Goal: Task Accomplishment & Management: Use online tool/utility

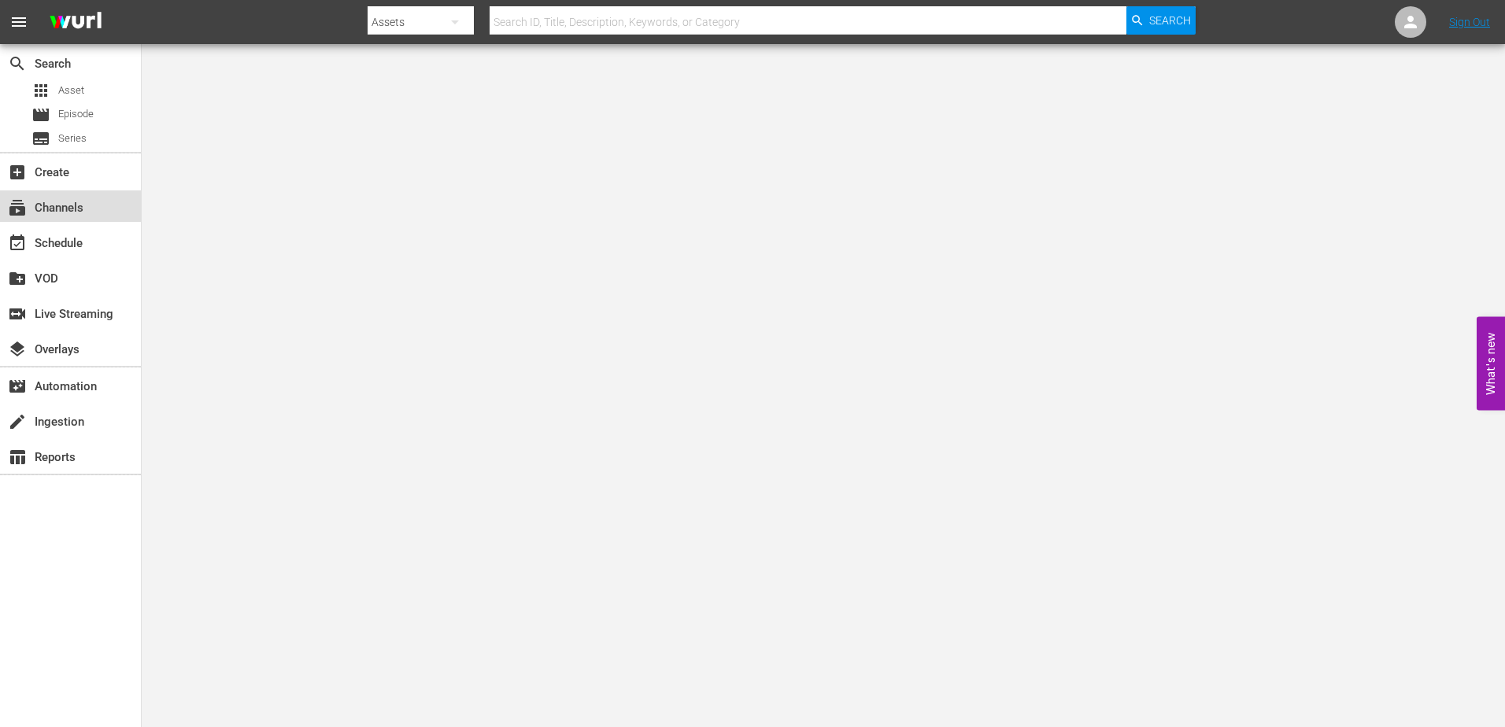
click at [74, 201] on div "subscriptions Channels" at bounding box center [44, 205] width 88 height 14
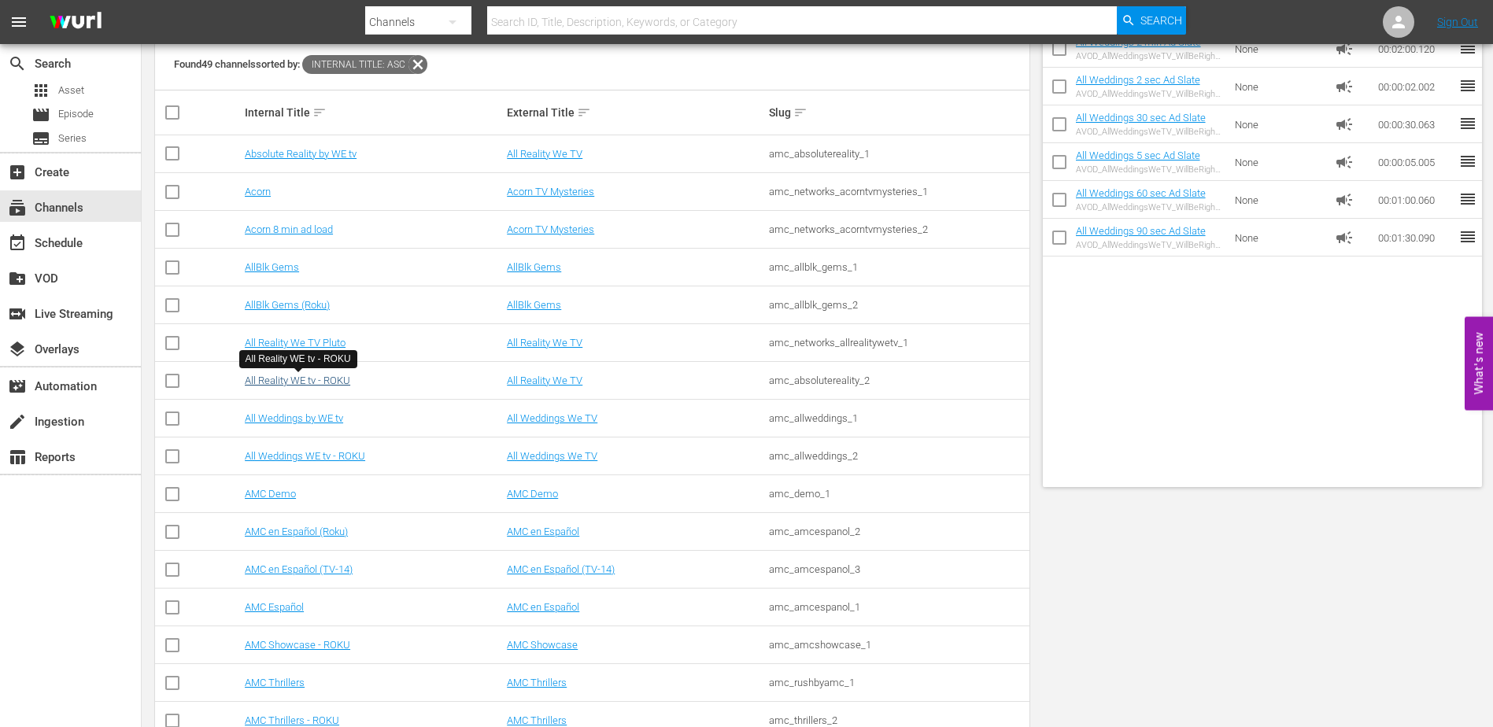
scroll to position [231, 0]
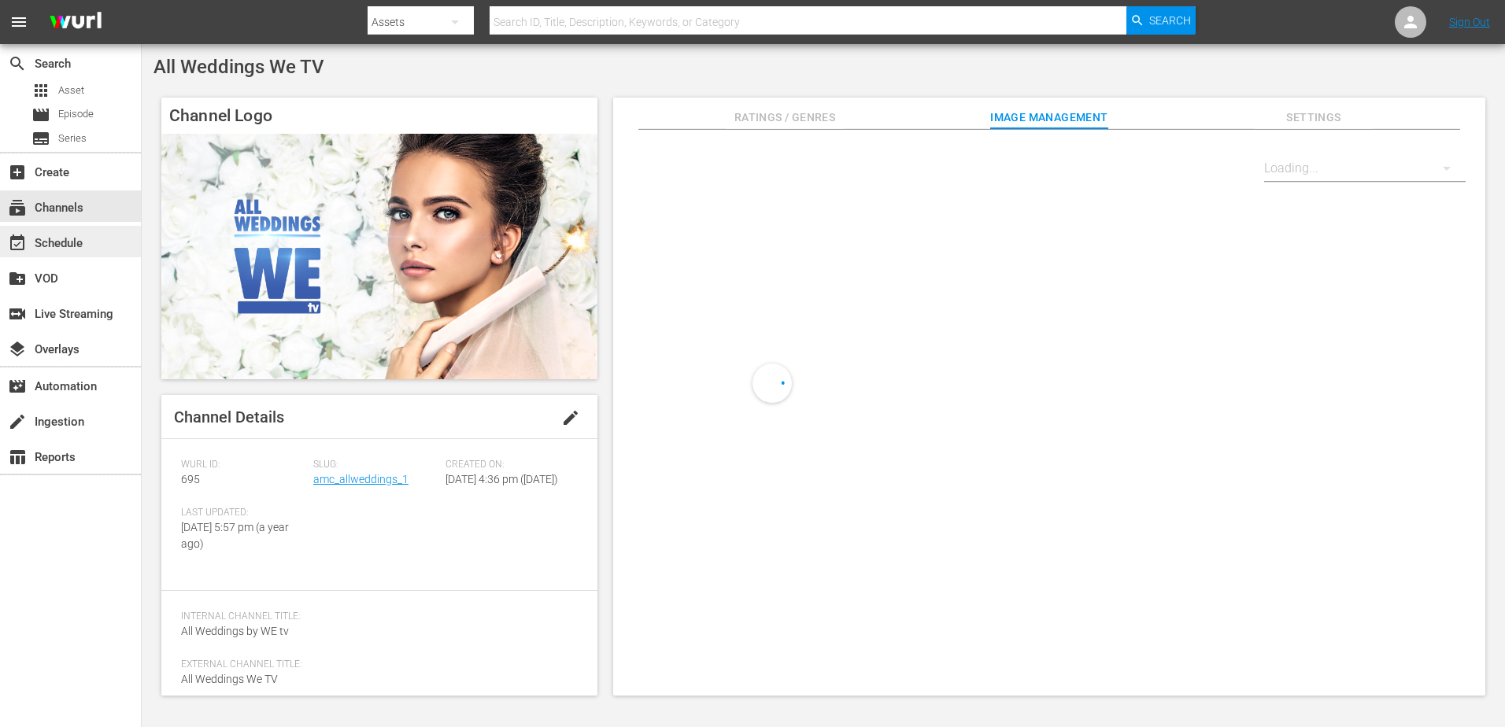
click at [60, 245] on div "event_available Schedule" at bounding box center [44, 241] width 88 height 14
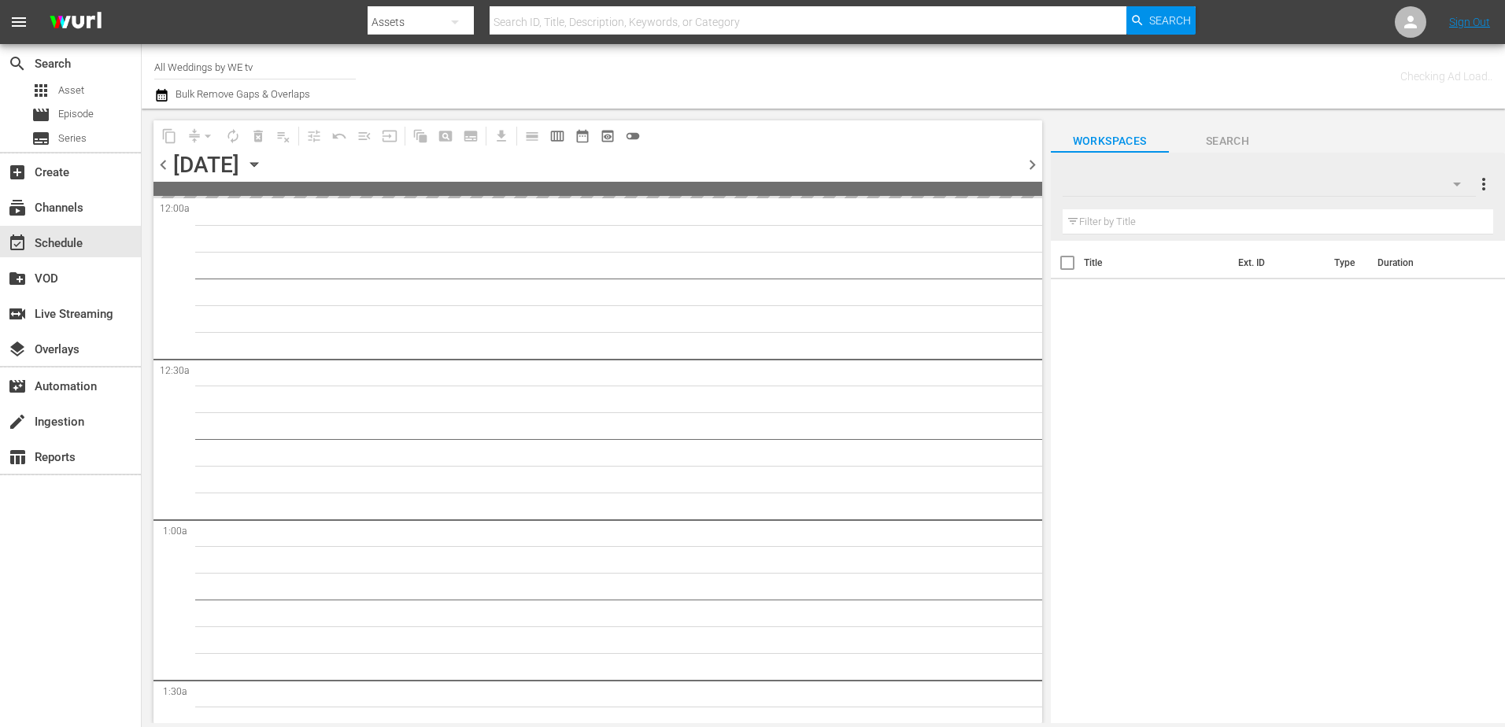
click at [263, 159] on icon "button" at bounding box center [254, 164] width 17 height 17
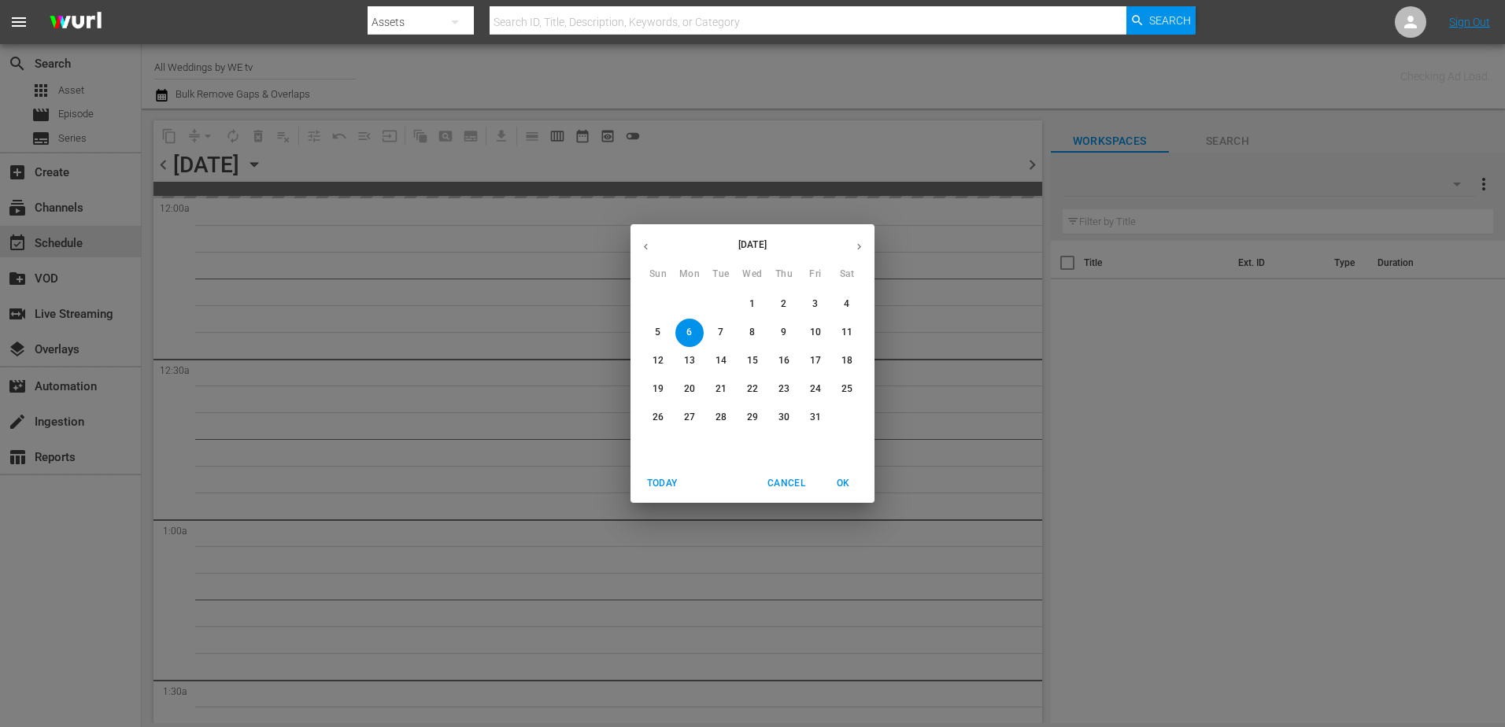
click at [753, 412] on p "29" at bounding box center [752, 417] width 11 height 13
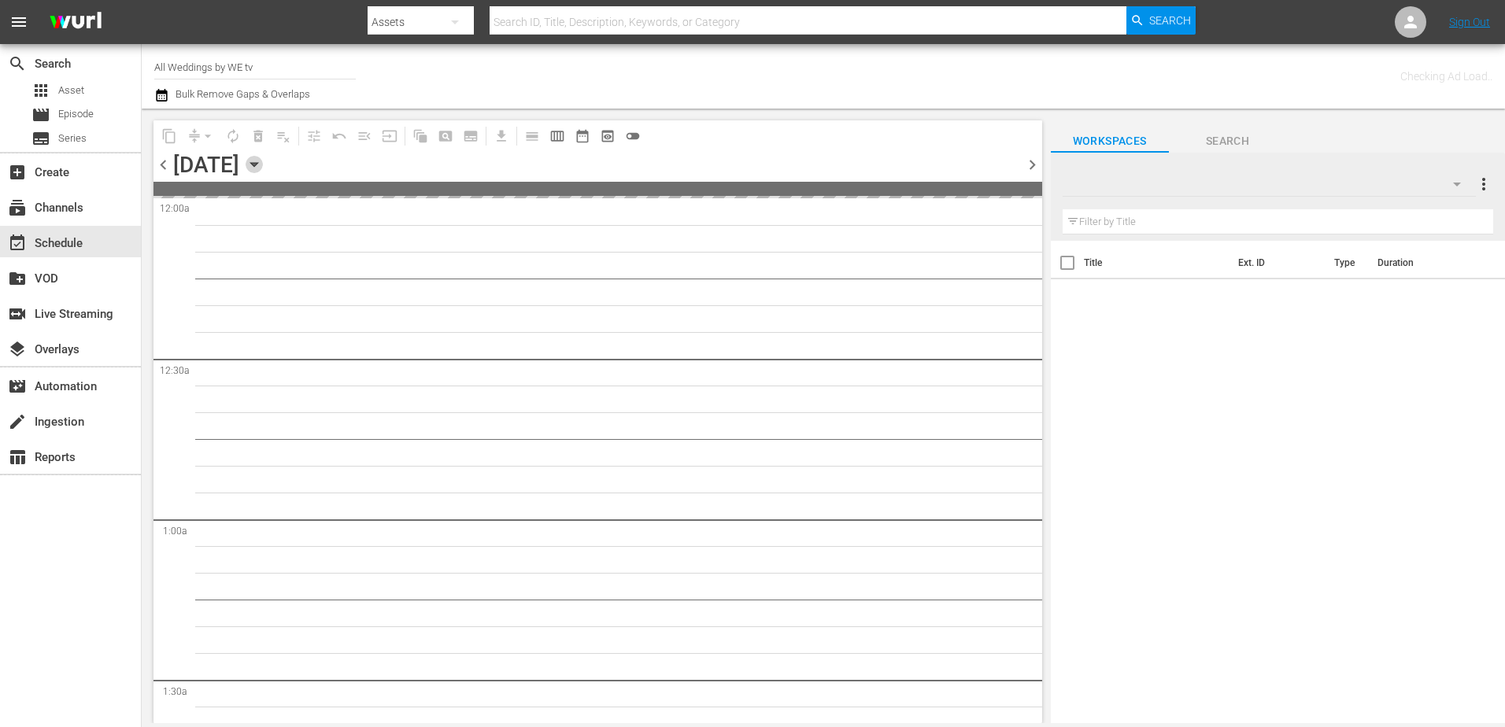
click at [263, 159] on icon "button" at bounding box center [254, 164] width 17 height 17
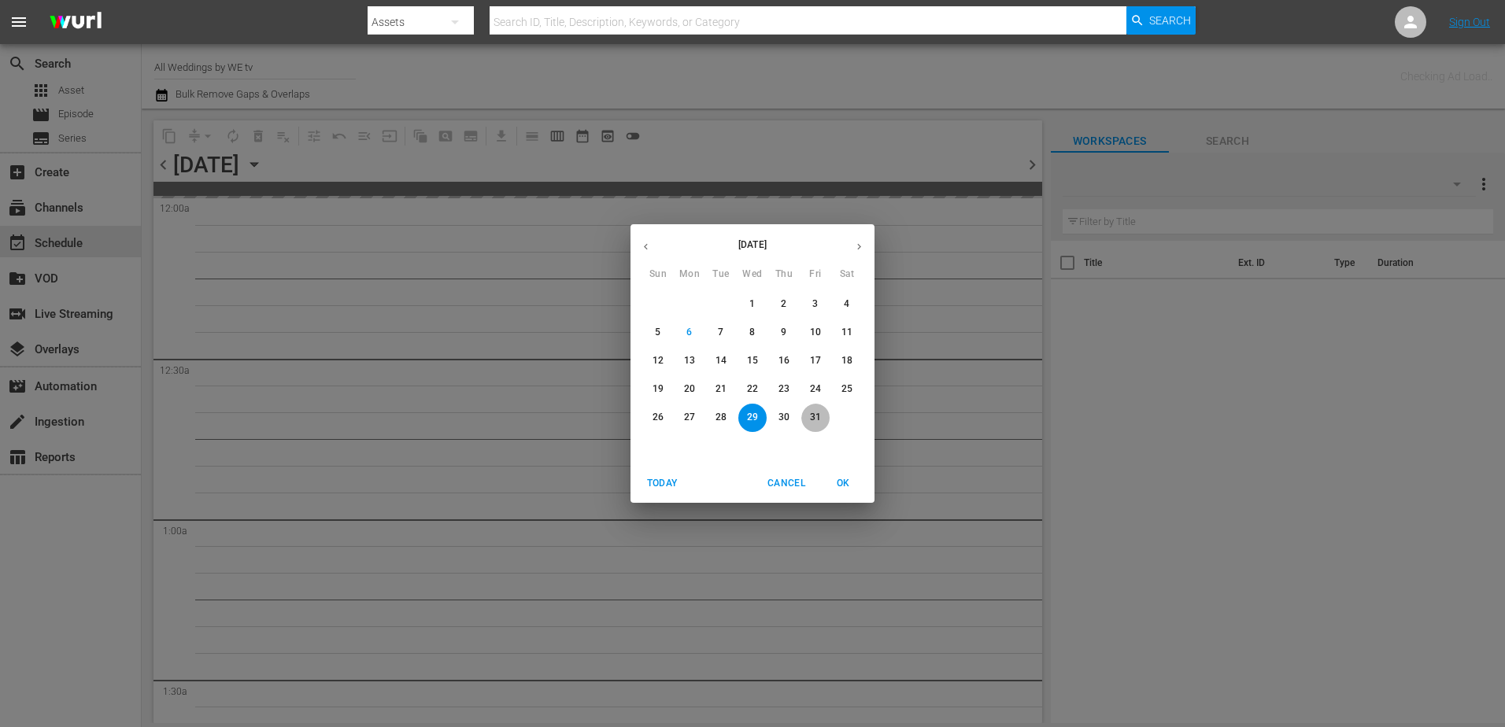
click at [812, 412] on p "31" at bounding box center [815, 417] width 11 height 13
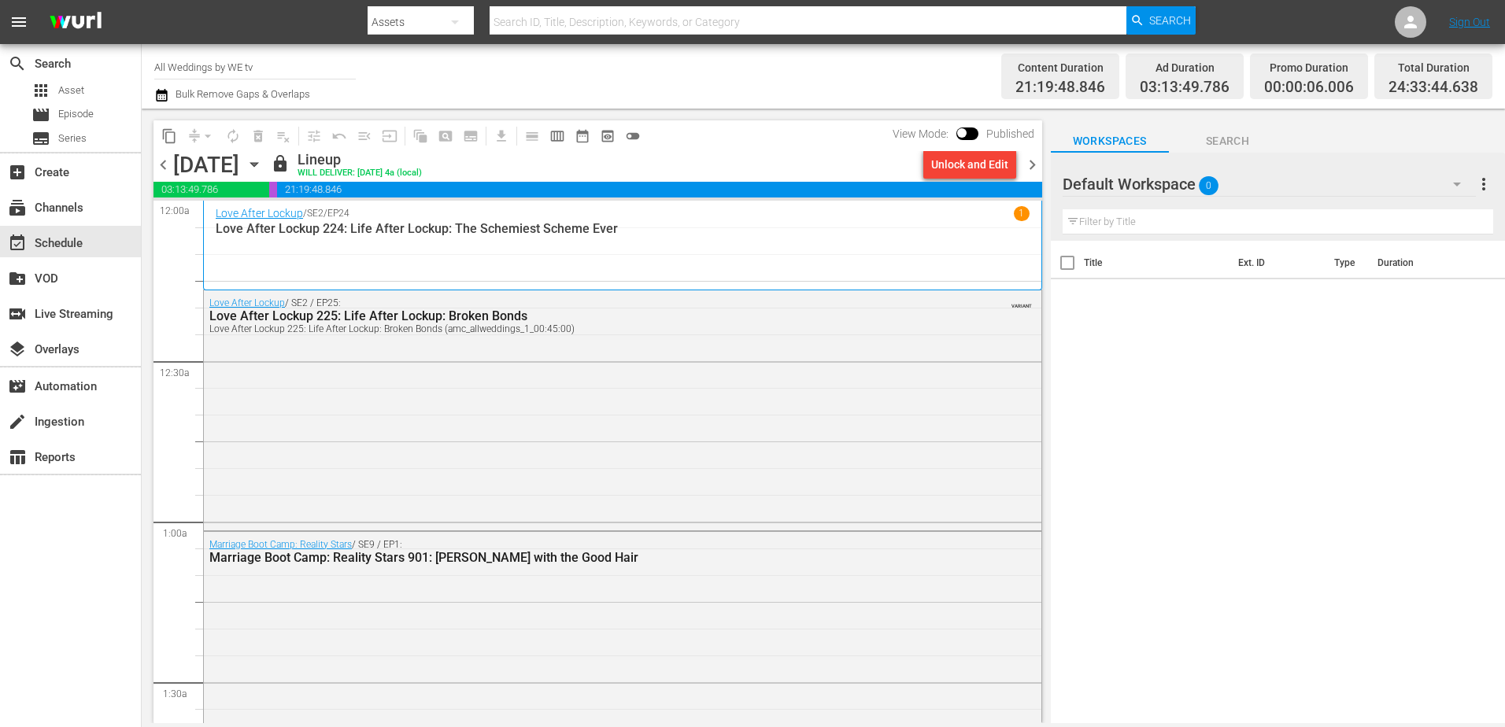
click at [263, 168] on icon "button" at bounding box center [254, 164] width 17 height 17
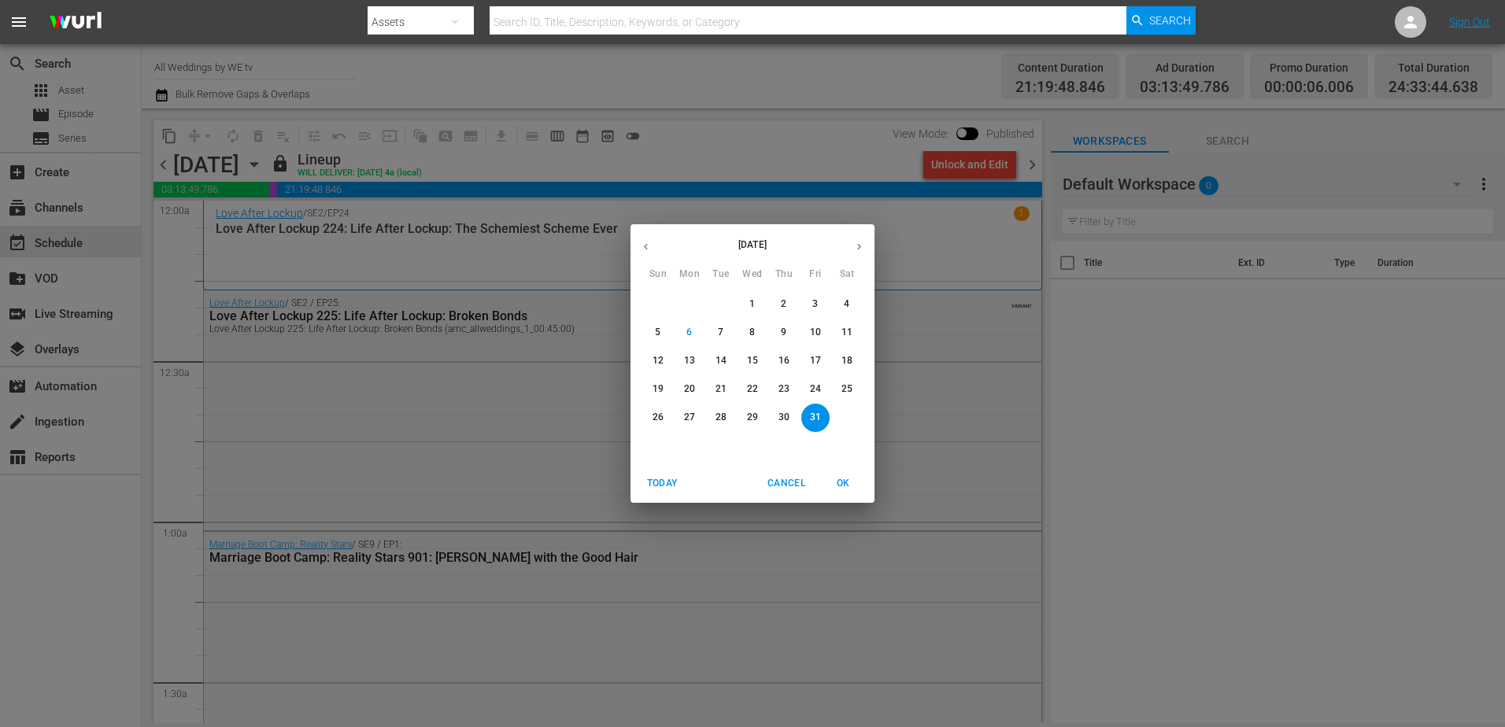
click at [849, 237] on button "button" at bounding box center [859, 246] width 31 height 31
click at [664, 439] on span "30" at bounding box center [658, 445] width 28 height 13
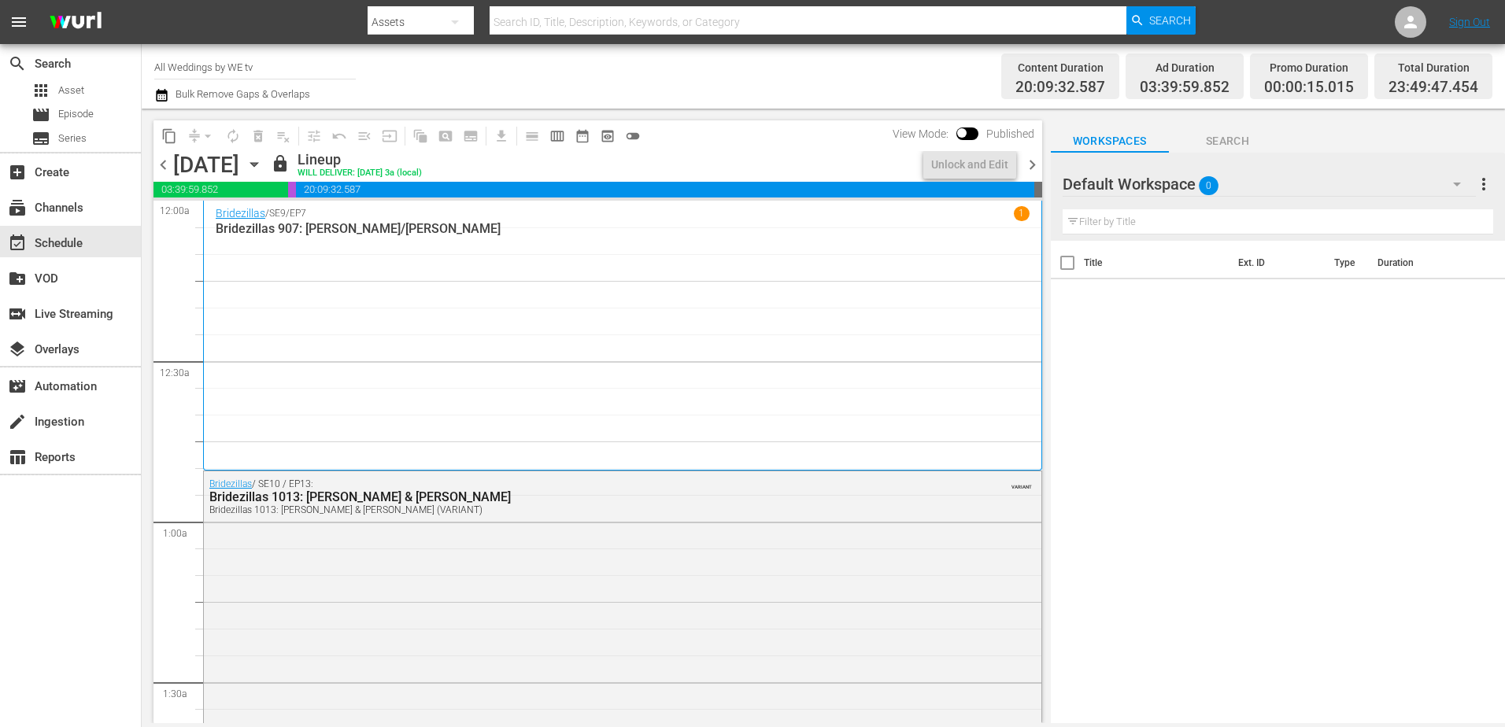
click at [1033, 168] on span "chevron_right" at bounding box center [1033, 165] width 20 height 20
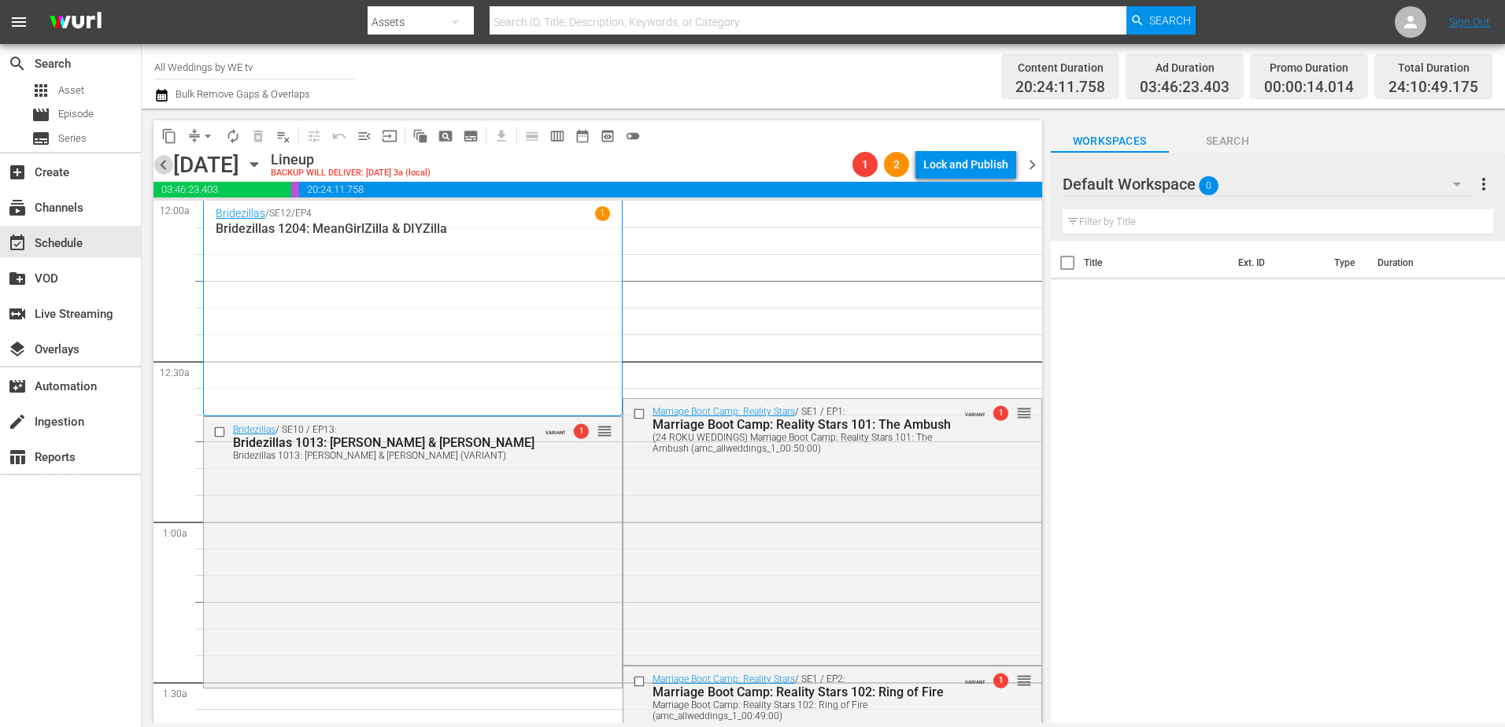
click at [165, 161] on span "chevron_left" at bounding box center [163, 165] width 20 height 20
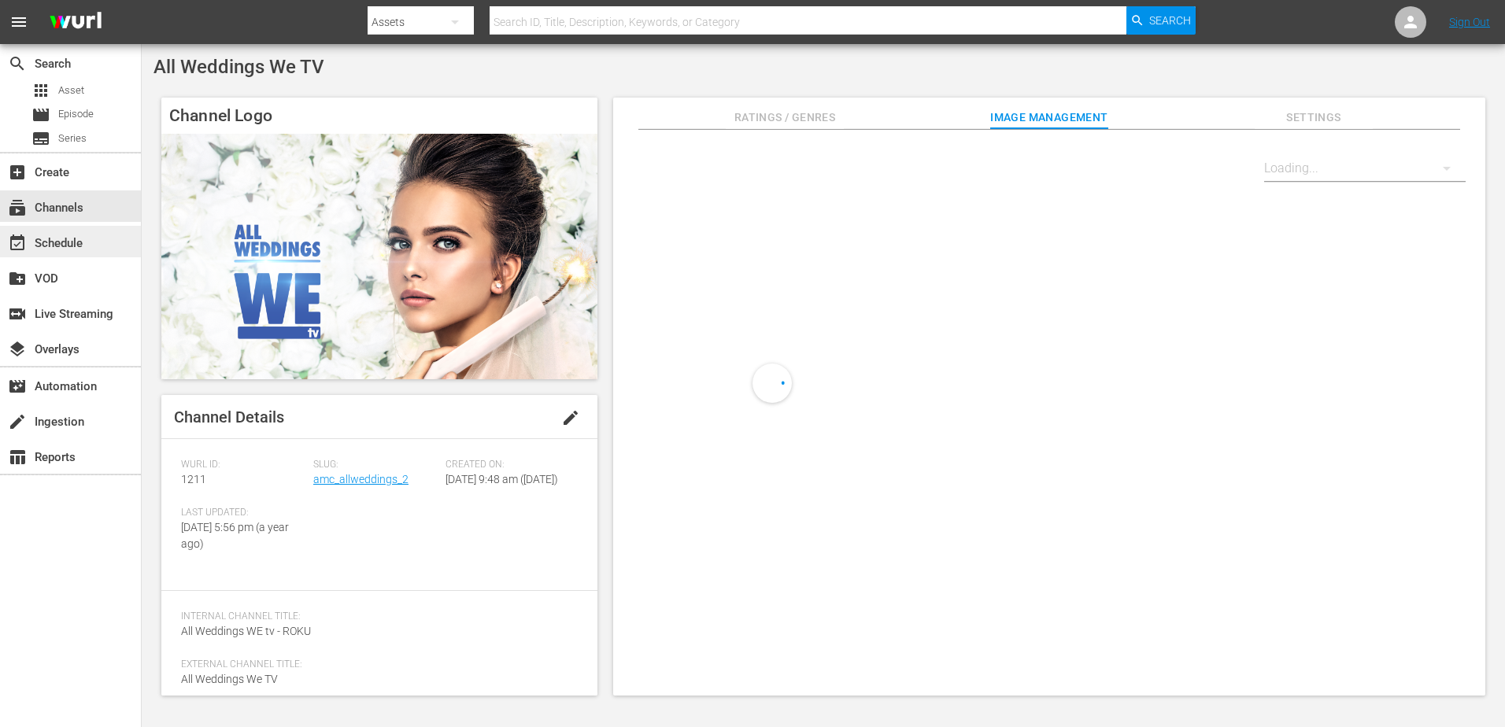
click at [78, 234] on div "event_available Schedule" at bounding box center [44, 241] width 88 height 14
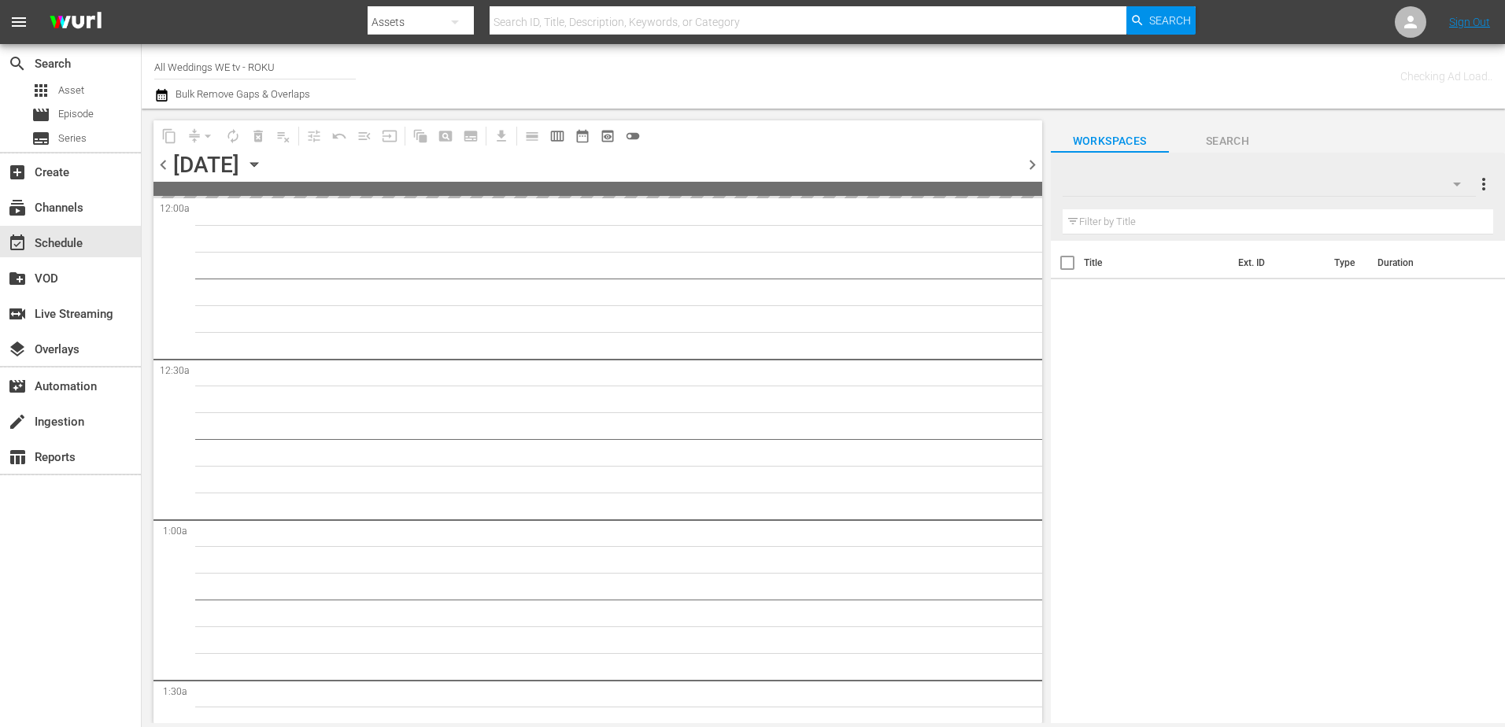
click at [263, 164] on icon "button" at bounding box center [254, 164] width 17 height 17
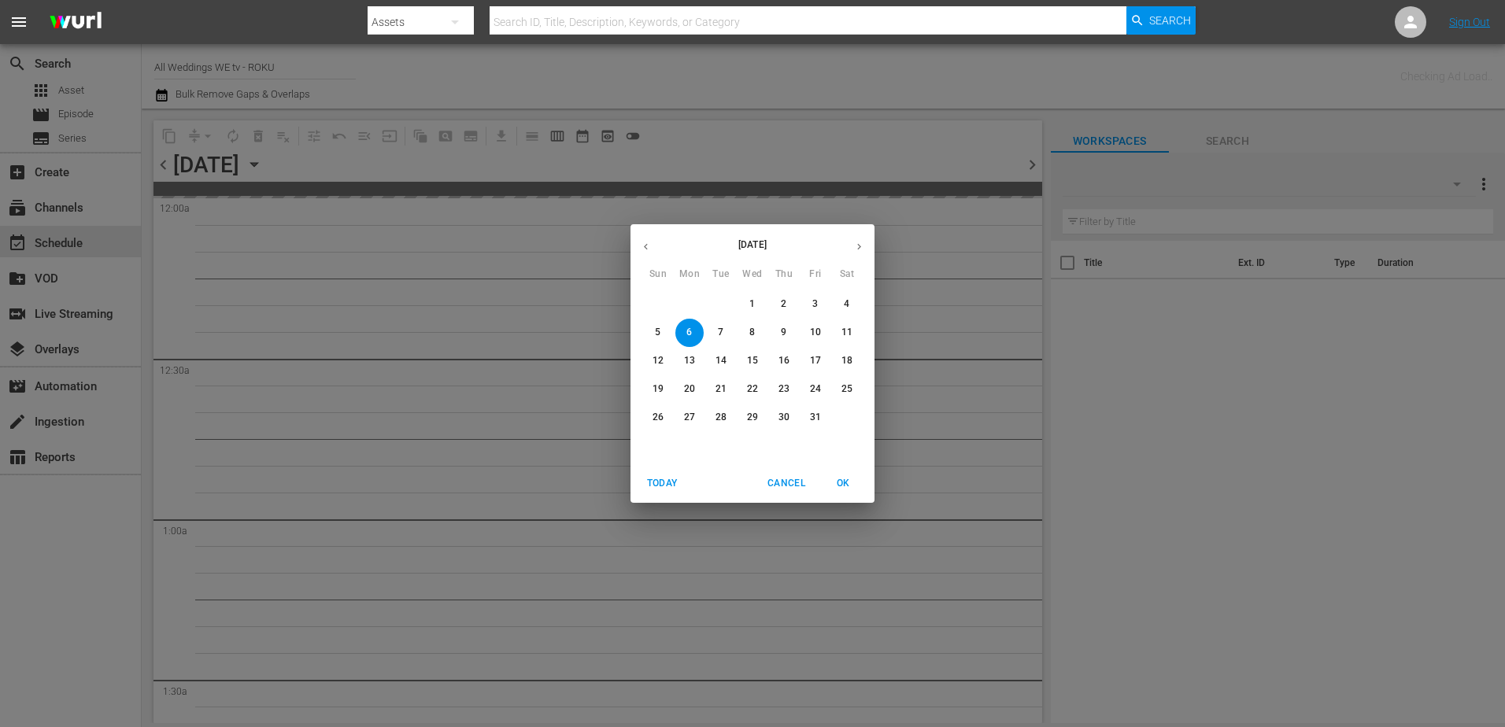
click at [804, 413] on span "31" at bounding box center [815, 417] width 28 height 13
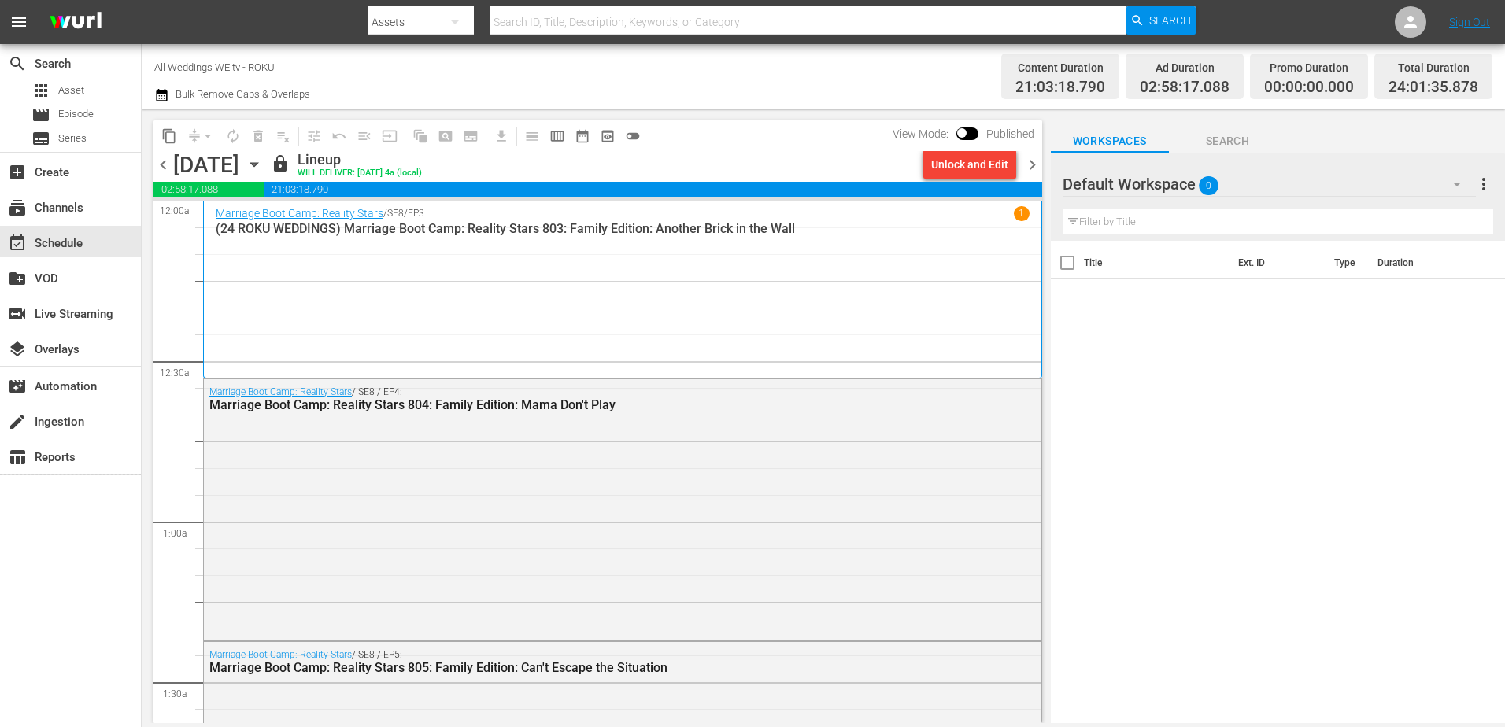
click at [263, 163] on icon "button" at bounding box center [254, 164] width 17 height 17
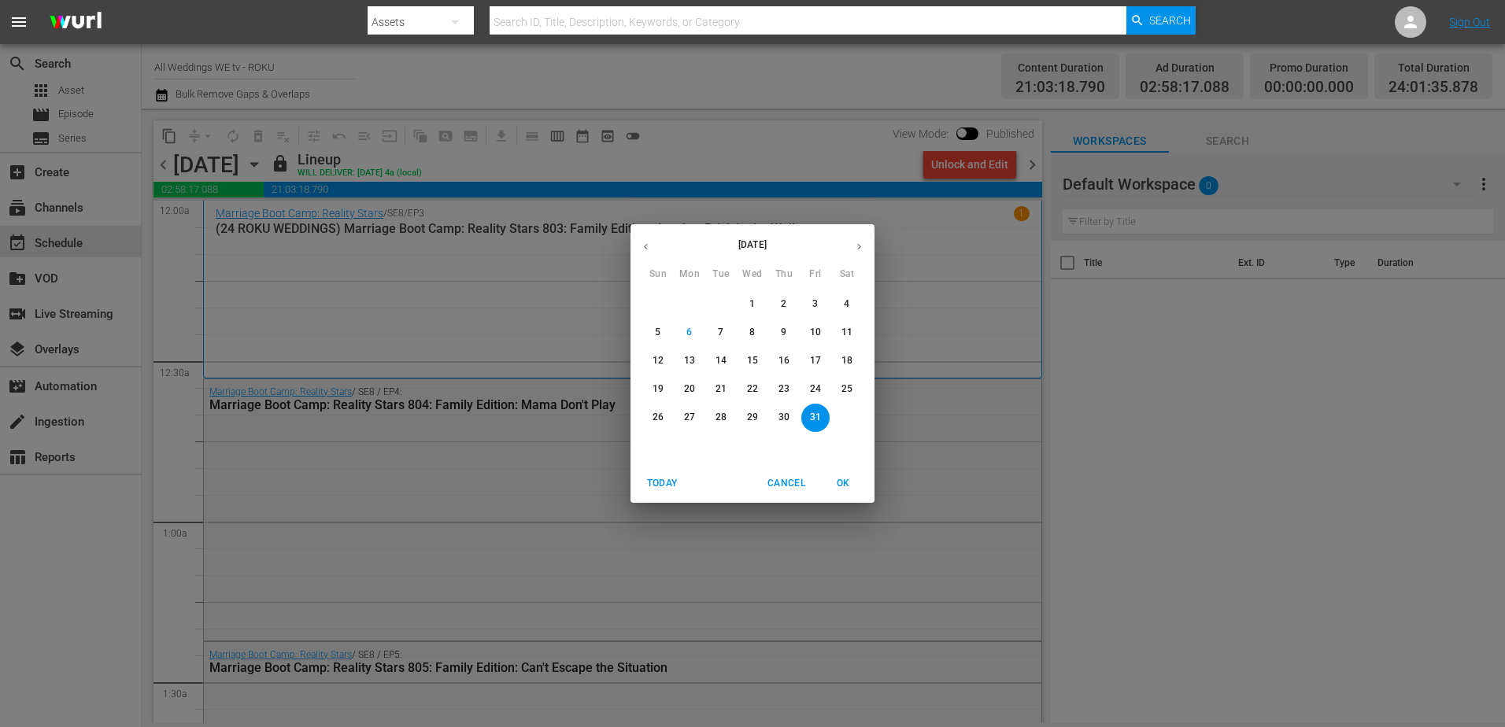
click at [846, 244] on button "button" at bounding box center [859, 246] width 31 height 31
click at [659, 441] on p "30" at bounding box center [658, 445] width 11 height 13
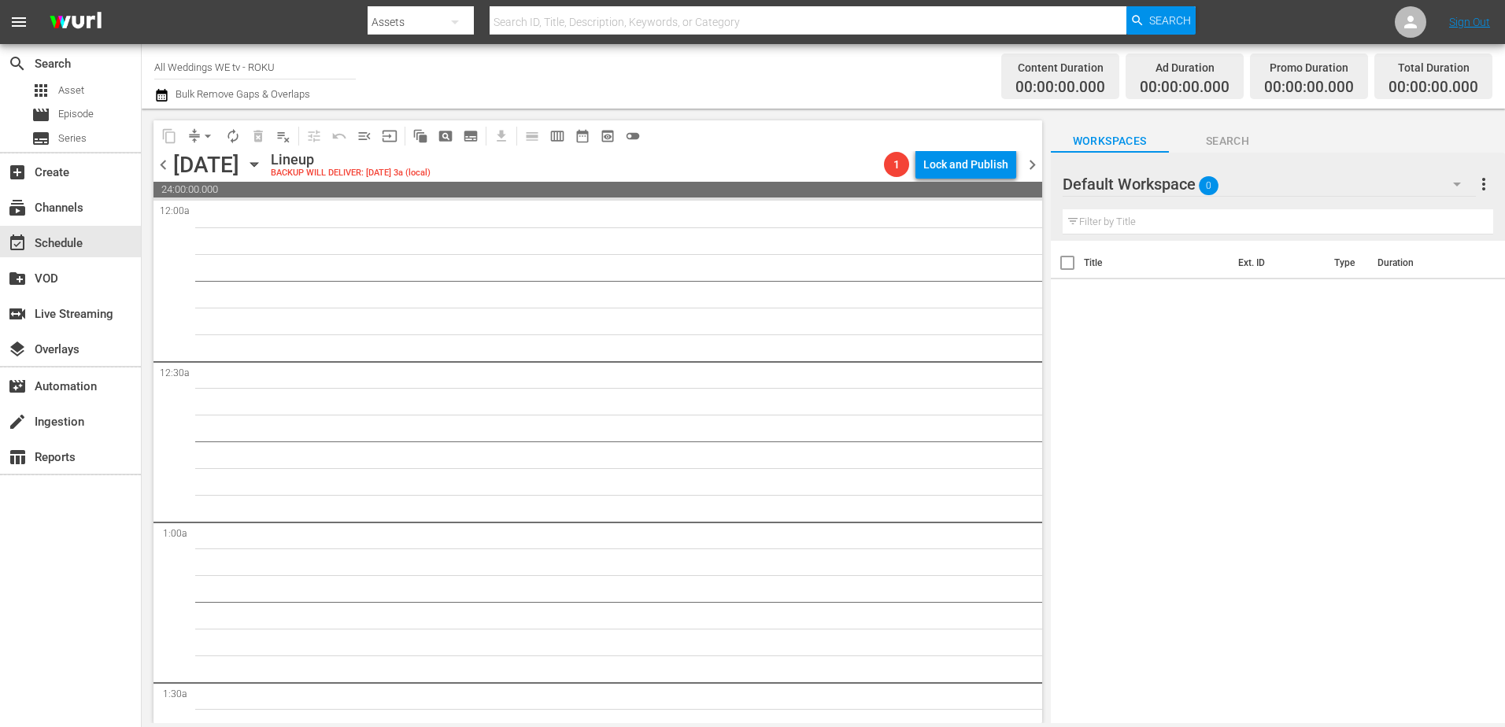
click at [257, 165] on icon "button" at bounding box center [253, 165] width 7 height 4
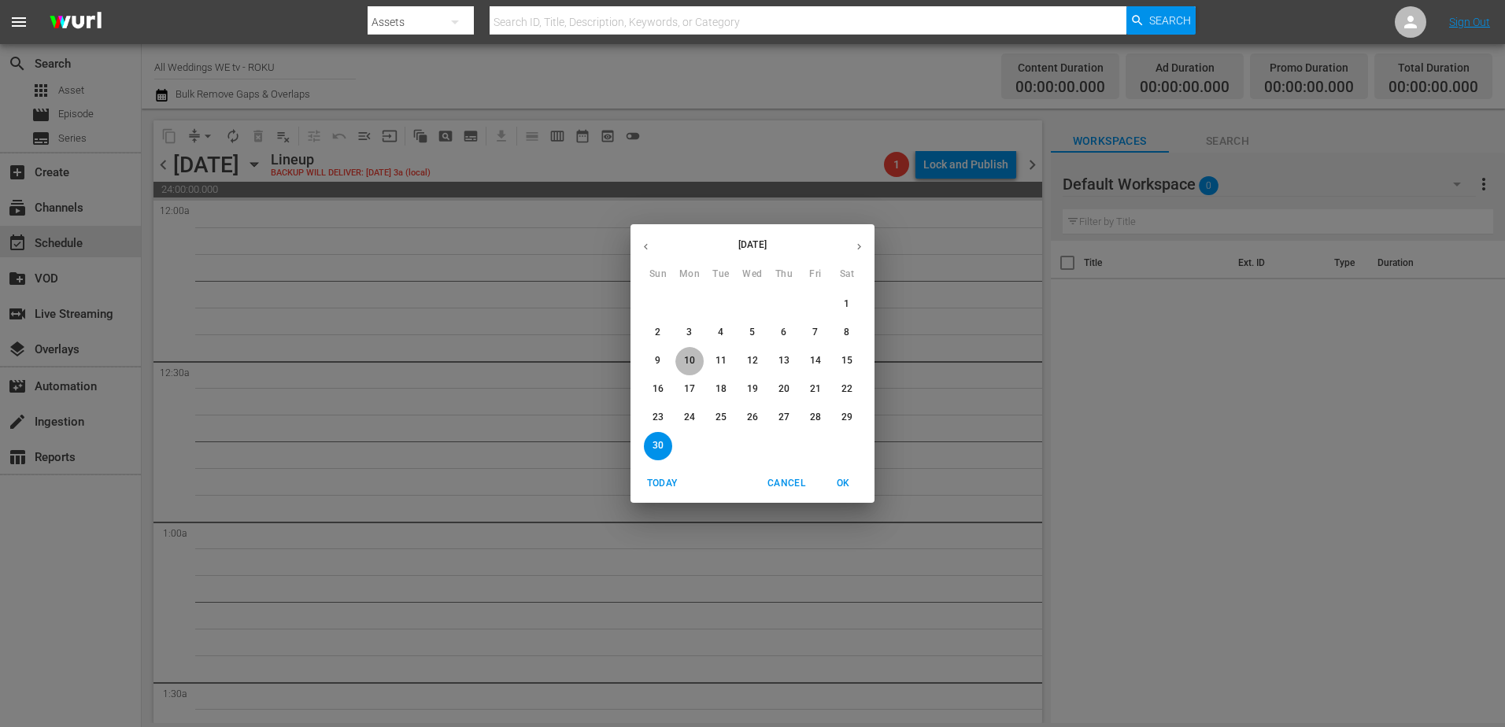
click at [684, 364] on p "10" at bounding box center [689, 360] width 11 height 13
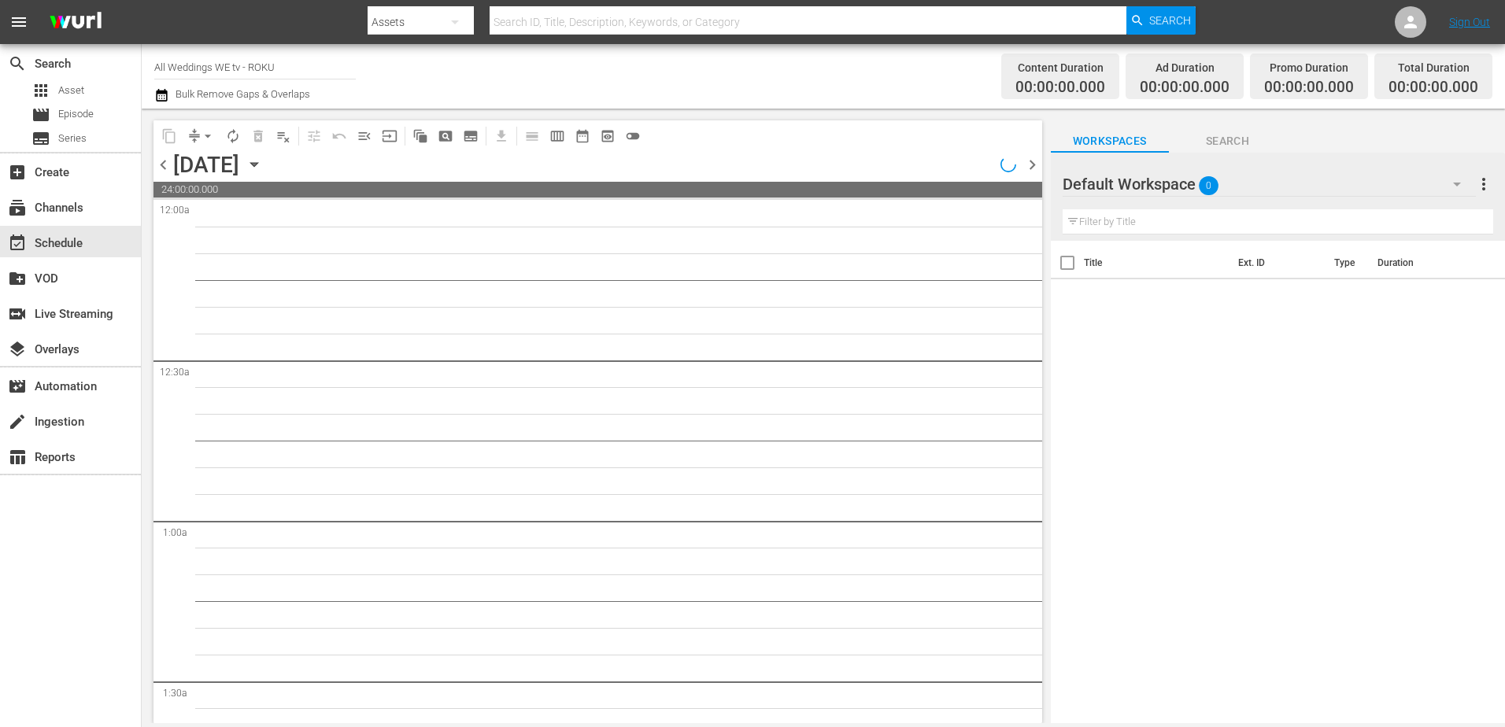
click at [263, 165] on icon "button" at bounding box center [254, 164] width 17 height 17
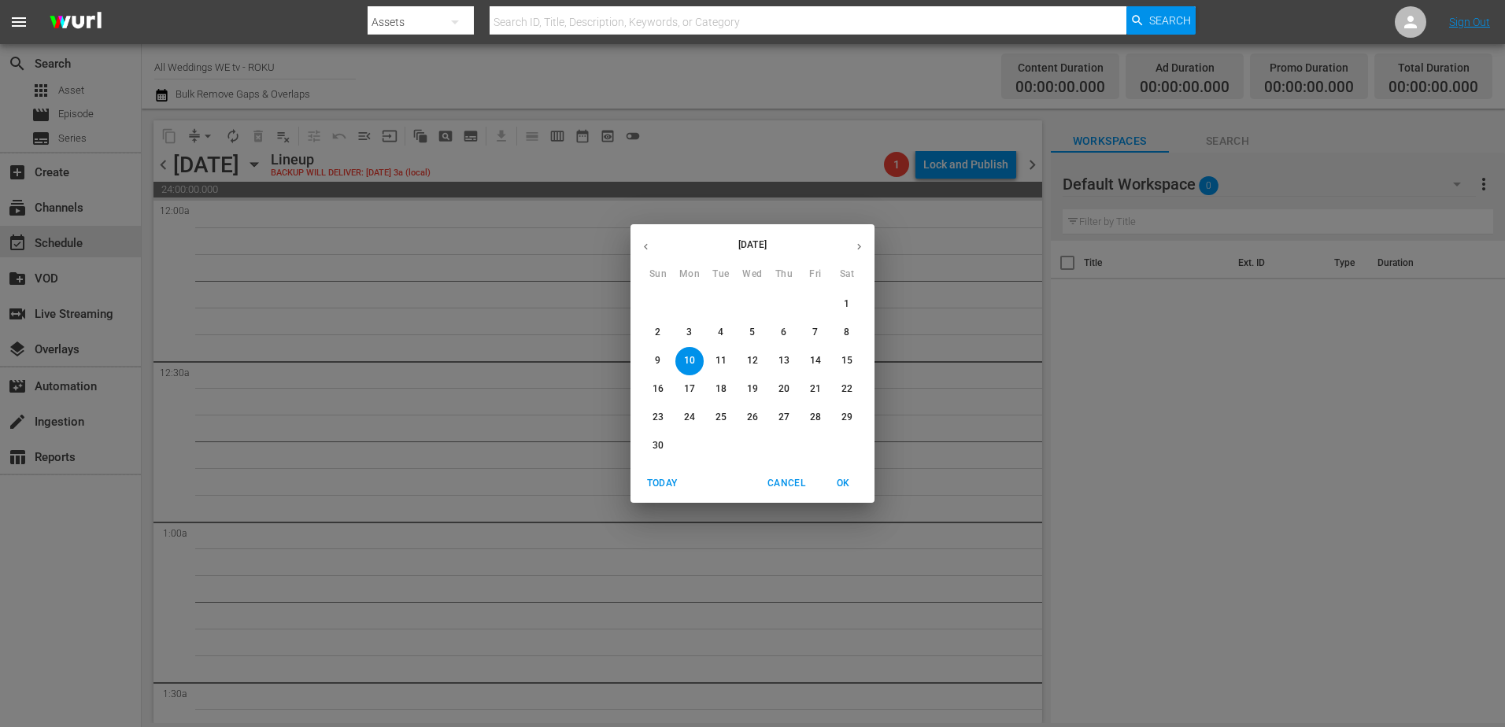
click at [843, 305] on span "1" at bounding box center [847, 304] width 28 height 13
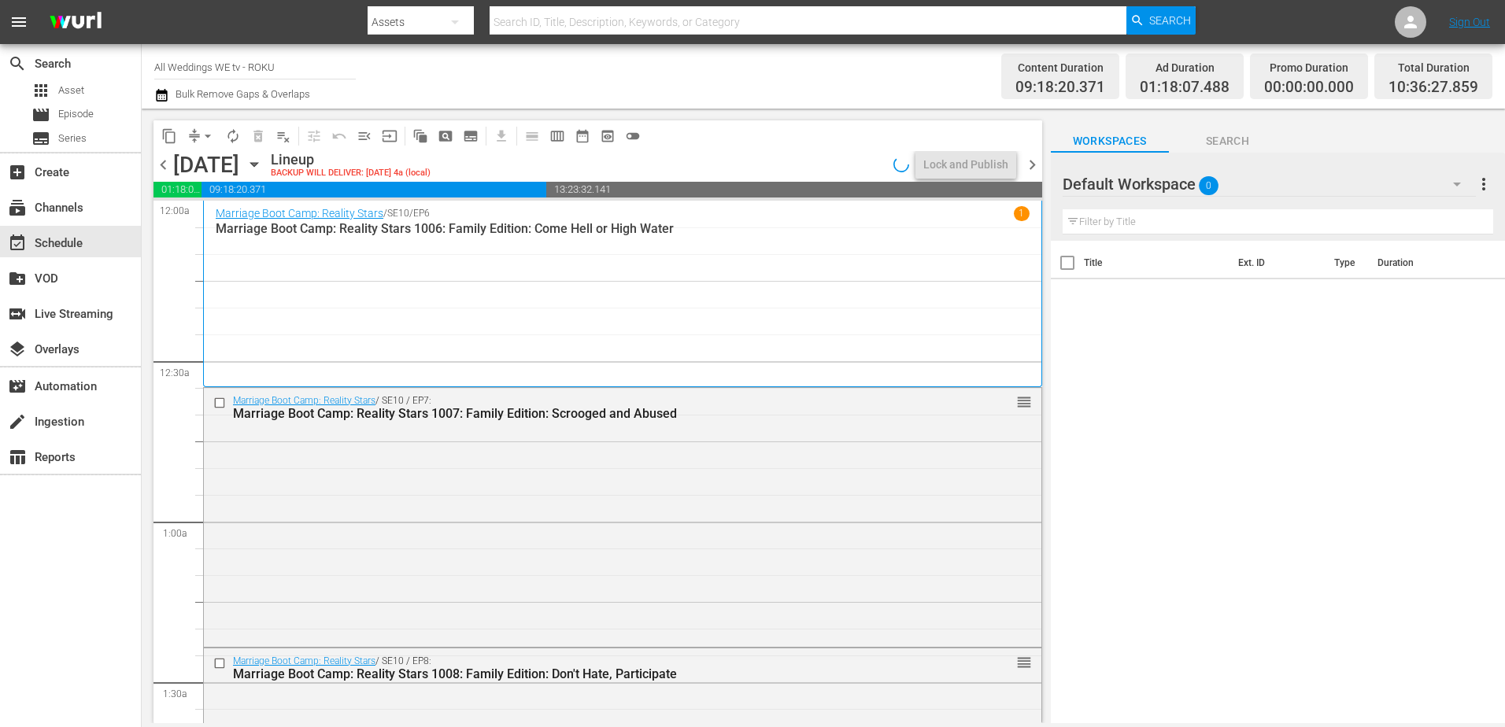
click at [257, 163] on icon "button" at bounding box center [253, 165] width 7 height 4
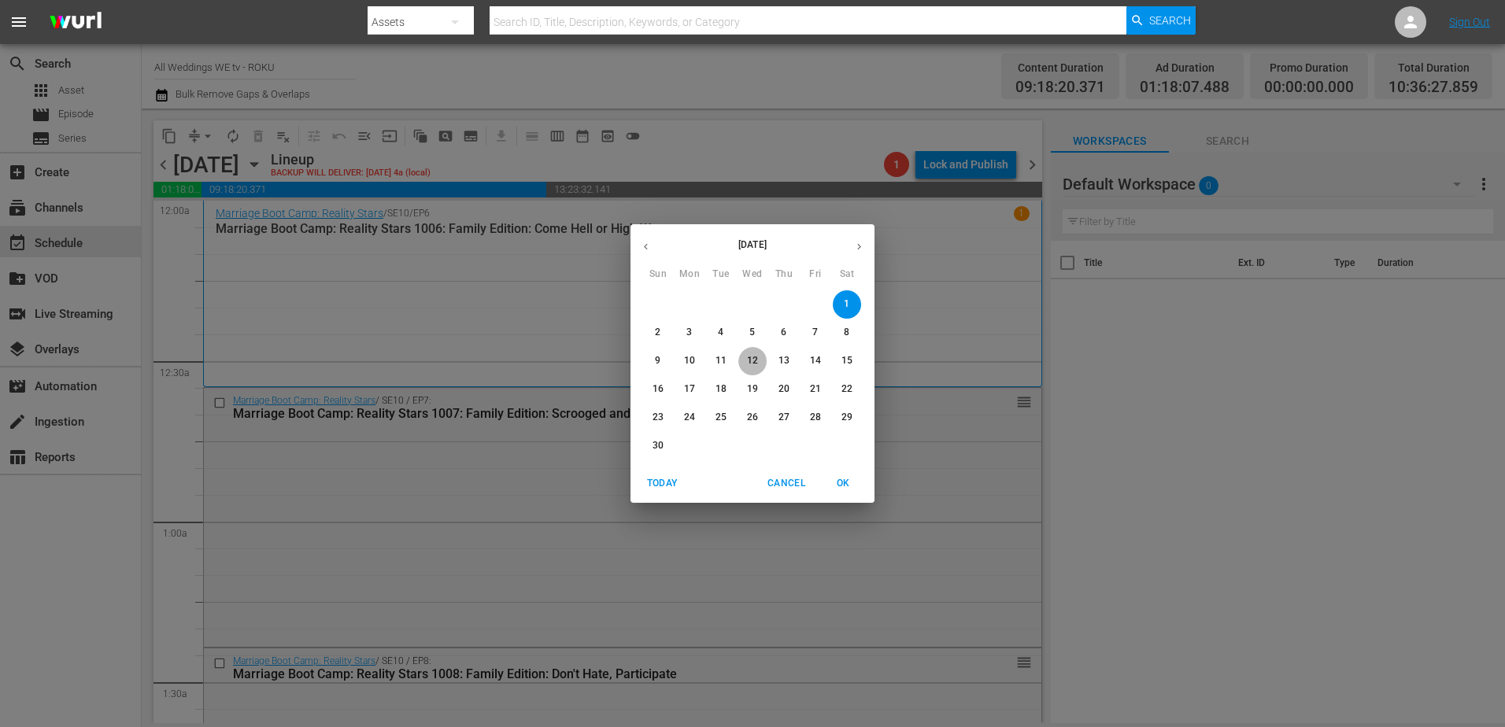
click at [754, 357] on p "12" at bounding box center [752, 360] width 11 height 13
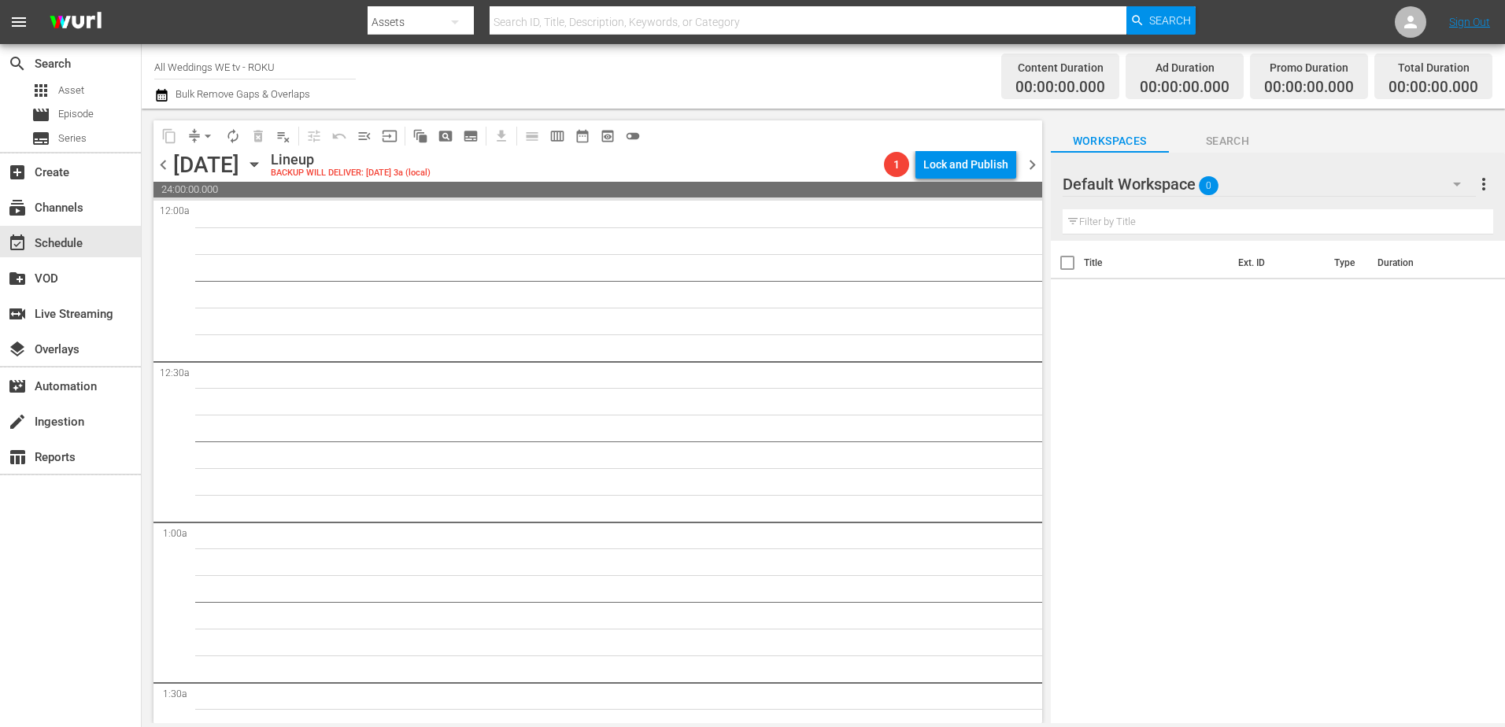
click at [263, 157] on icon "button" at bounding box center [254, 164] width 17 height 17
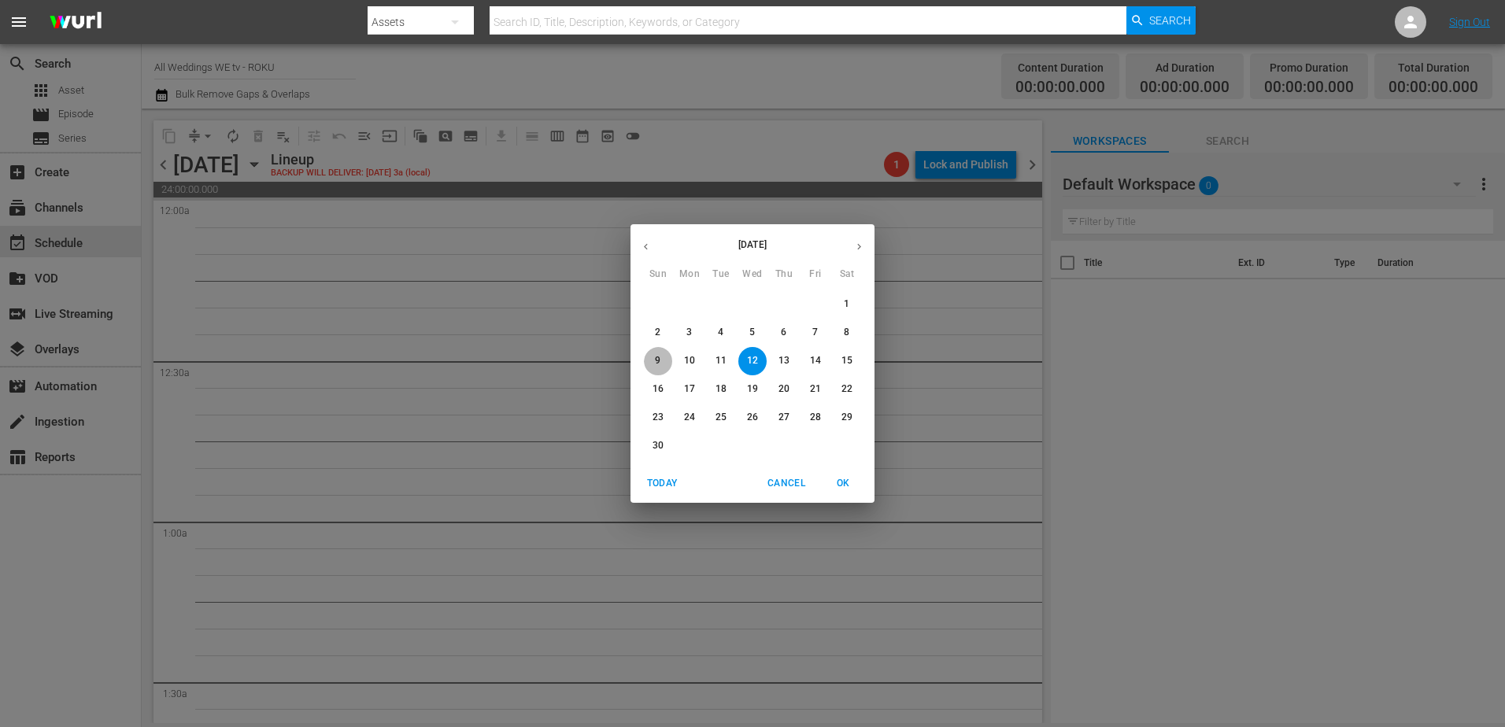
click at [660, 355] on p "9" at bounding box center [658, 360] width 6 height 13
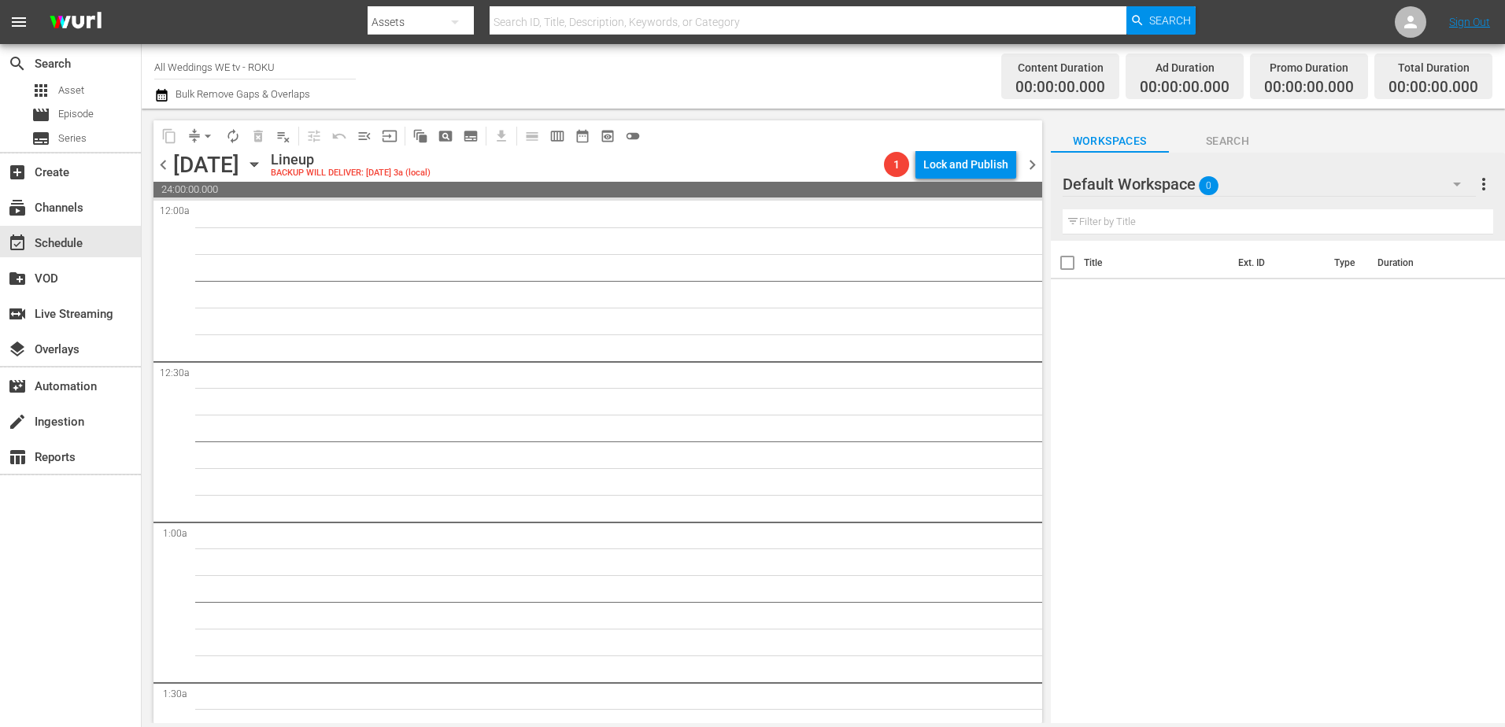
click at [263, 168] on icon "button" at bounding box center [254, 164] width 17 height 17
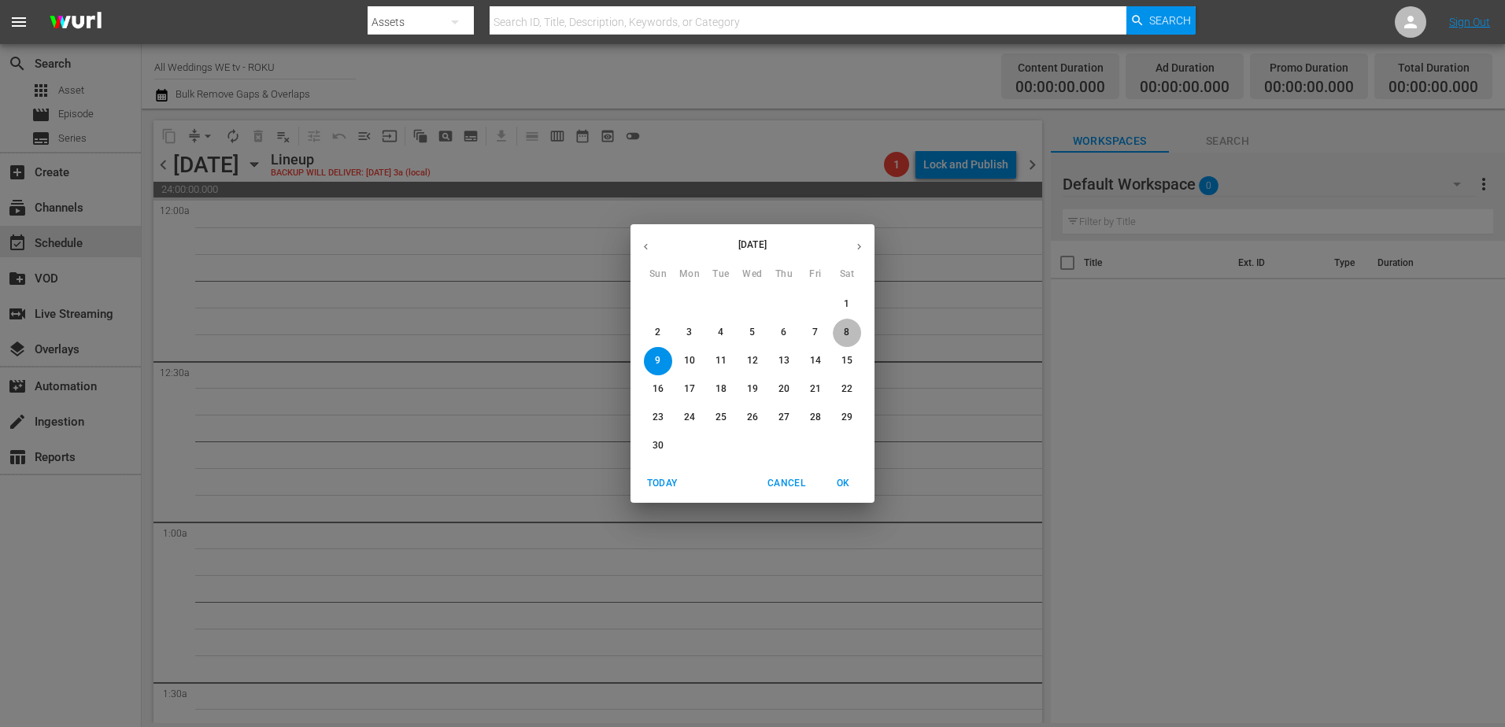
click at [841, 329] on span "8" at bounding box center [847, 332] width 28 height 13
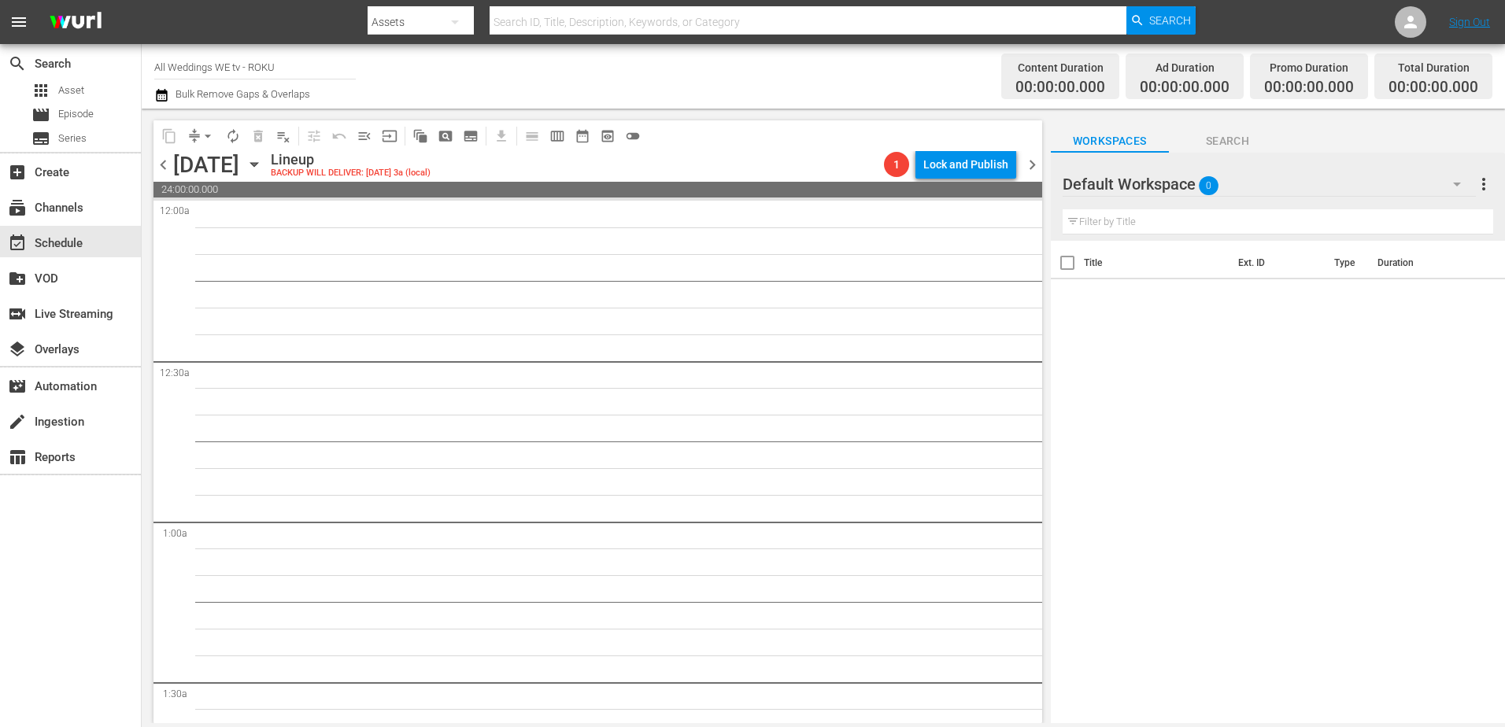
click at [257, 163] on icon "button" at bounding box center [253, 165] width 7 height 4
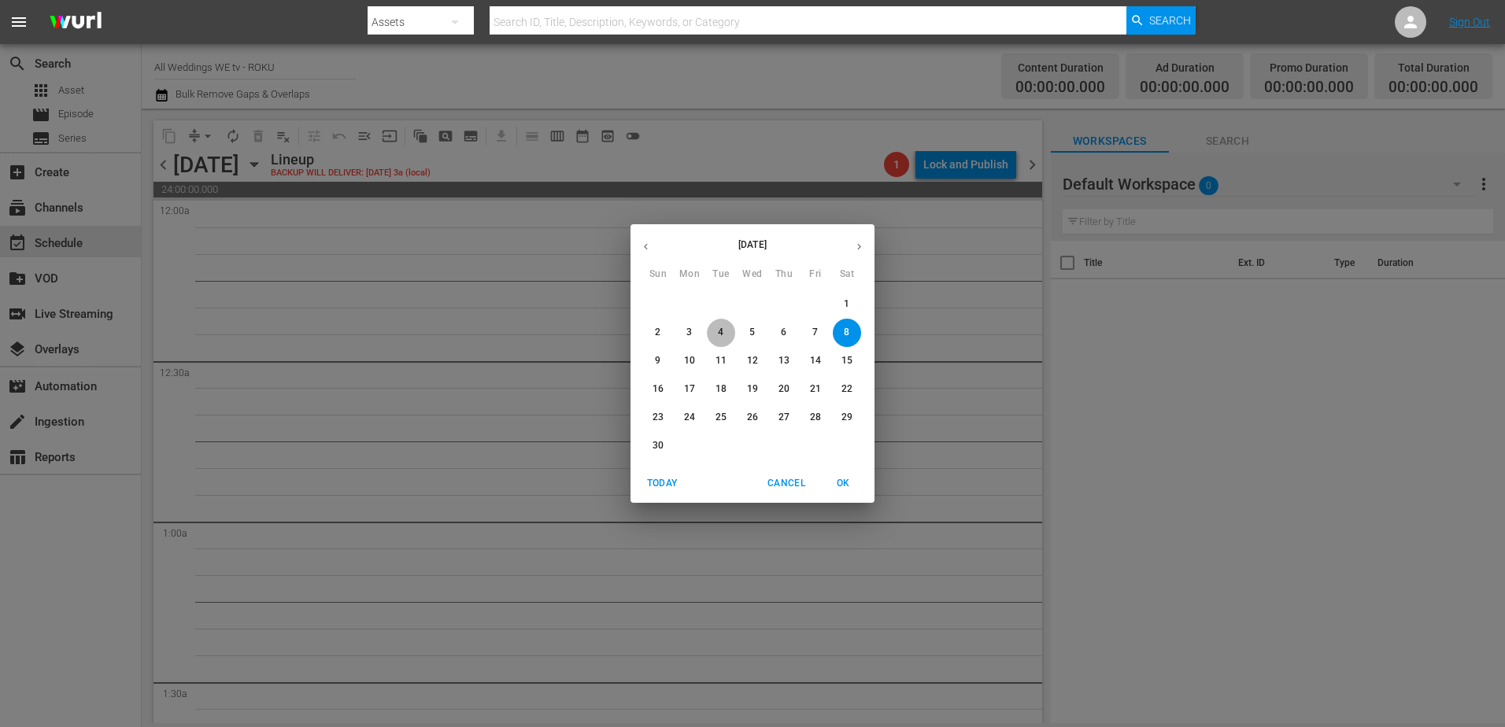
click at [729, 331] on span "4" at bounding box center [721, 332] width 28 height 13
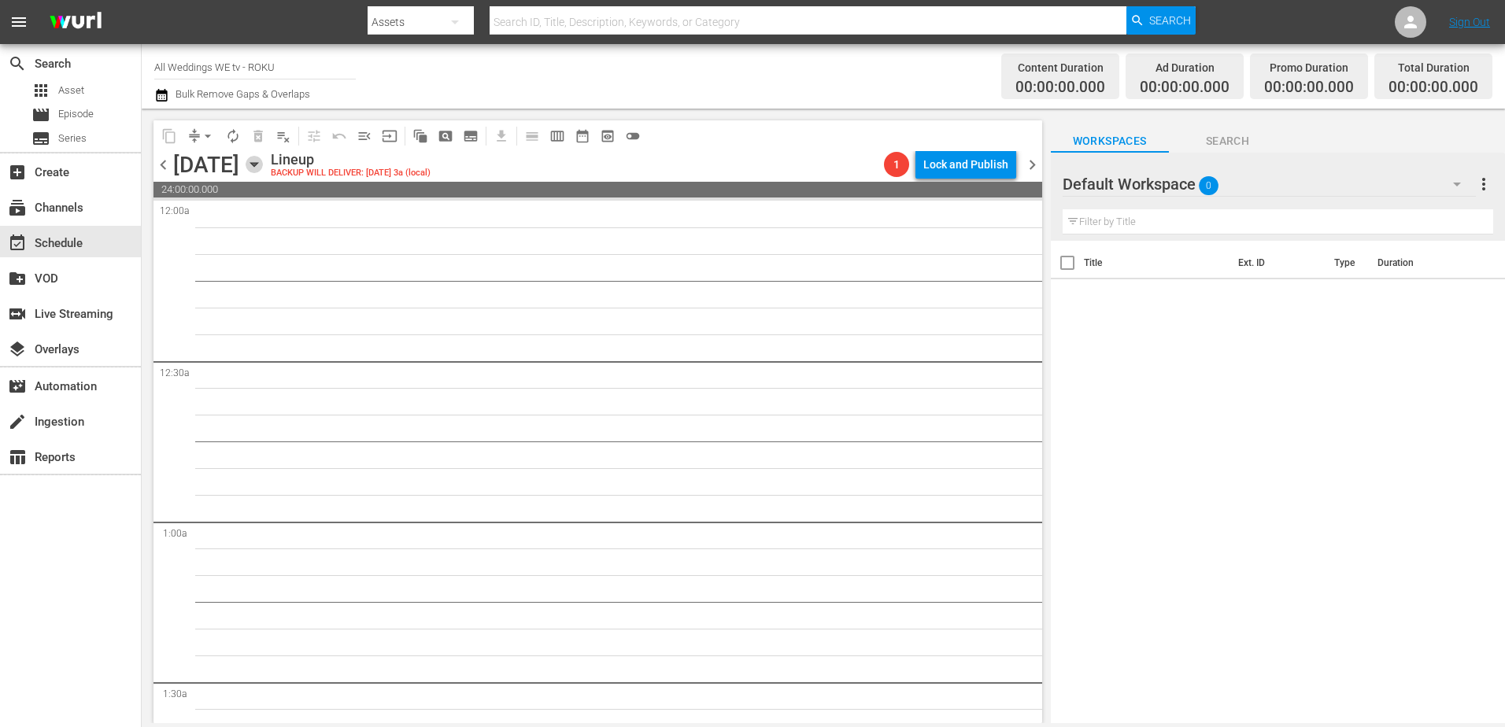
click at [257, 163] on icon "button" at bounding box center [253, 165] width 7 height 4
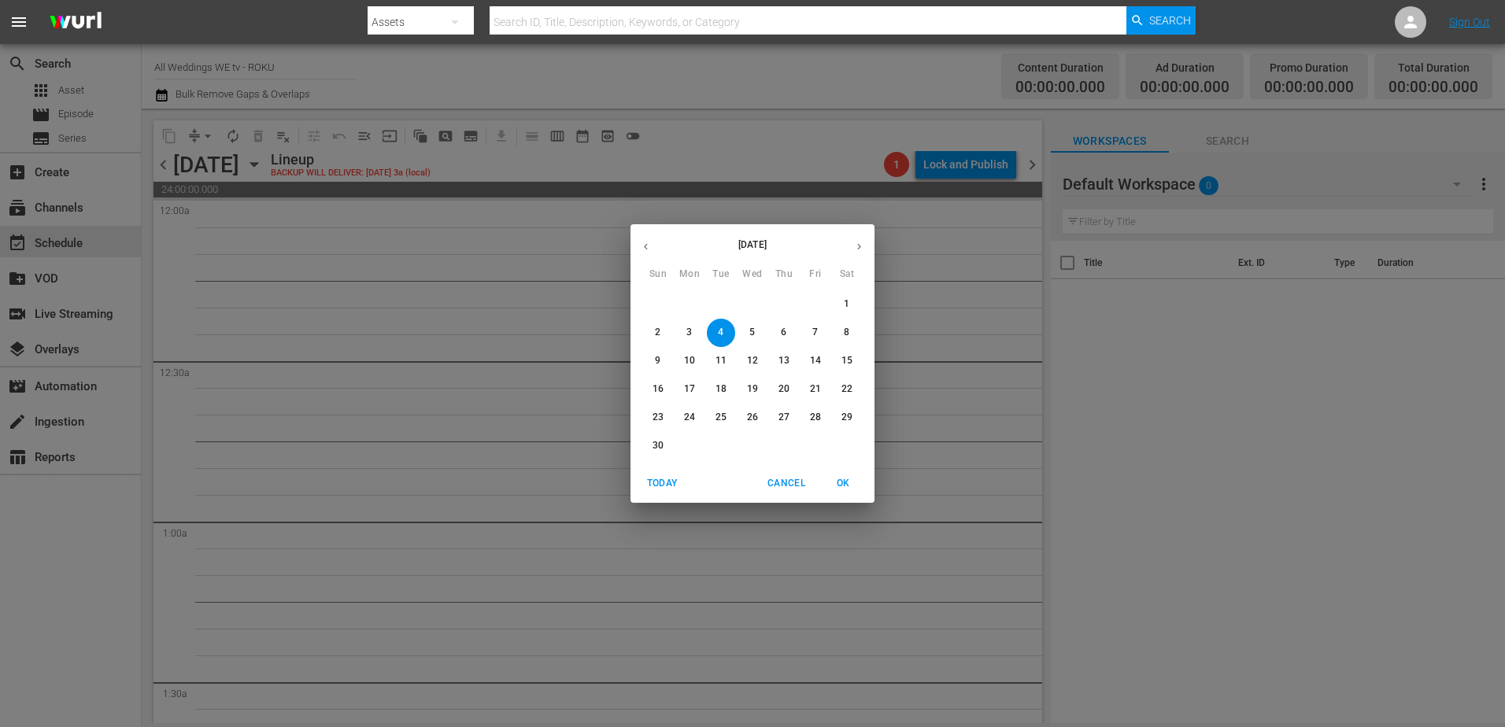
click at [658, 323] on button "2" at bounding box center [658, 333] width 28 height 28
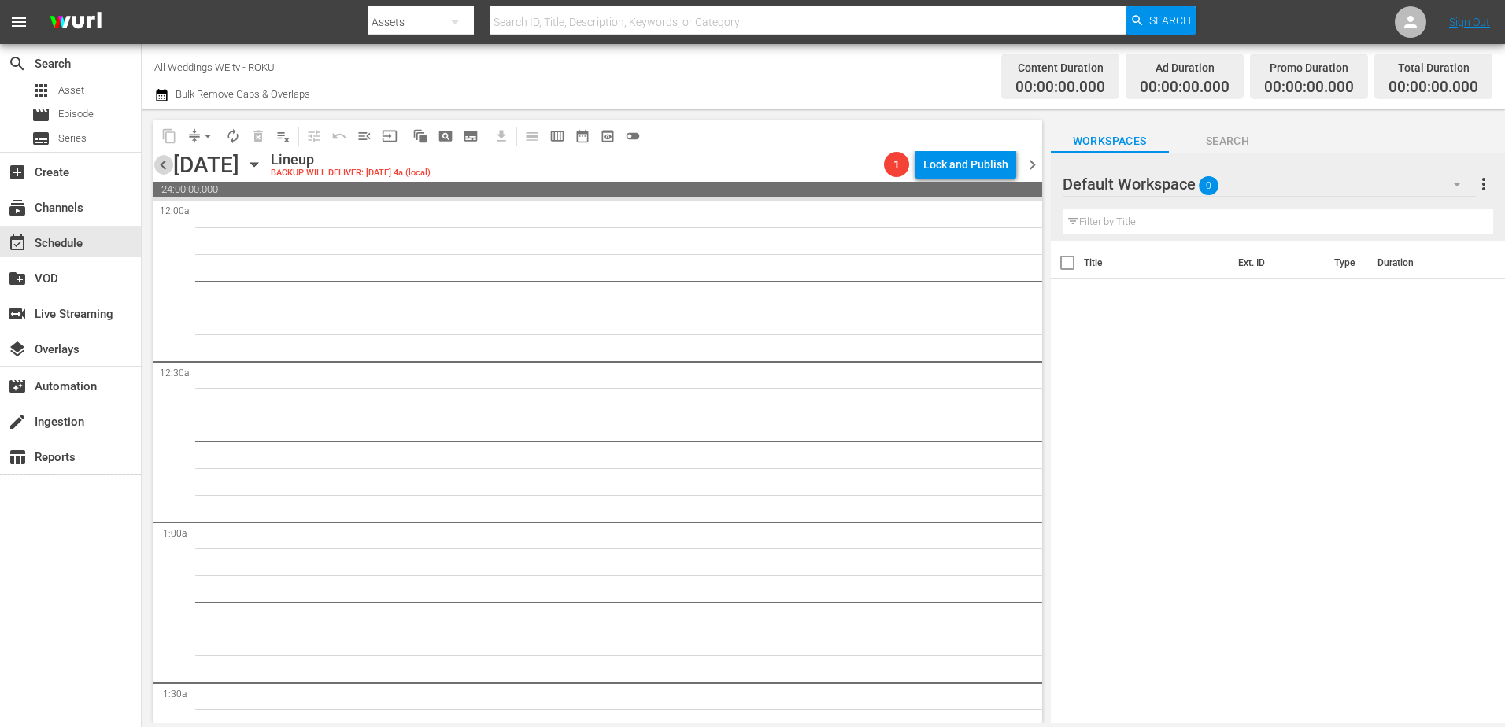
click at [161, 161] on span "chevron_left" at bounding box center [163, 165] width 20 height 20
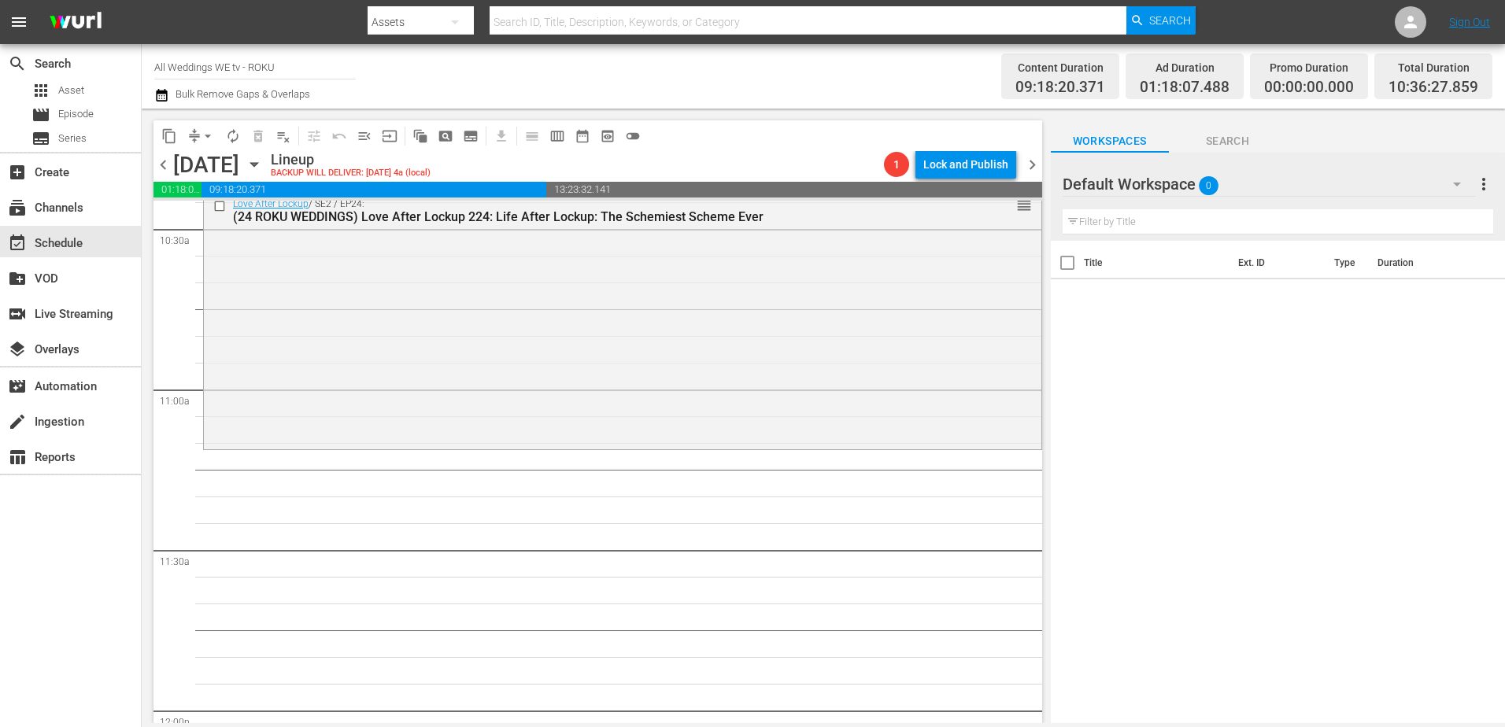
scroll to position [3343, 0]
